Goal: Transaction & Acquisition: Purchase product/service

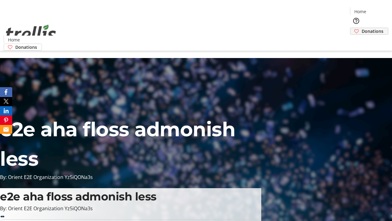
click at [362, 28] on span "Donations" at bounding box center [373, 31] width 22 height 6
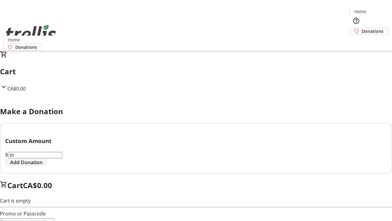
click at [43, 166] on span "Add Donation" at bounding box center [26, 161] width 32 height 7
